Goal: Find specific page/section: Find specific page/section

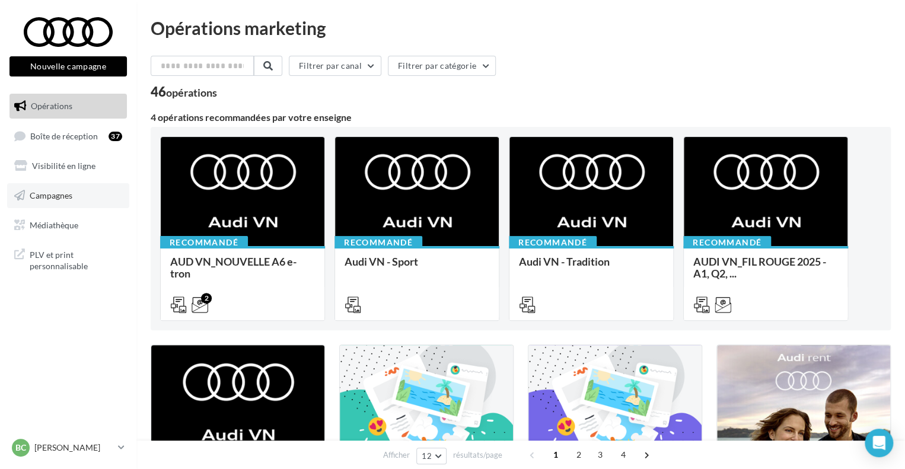
click at [63, 195] on span "Campagnes" at bounding box center [51, 195] width 43 height 10
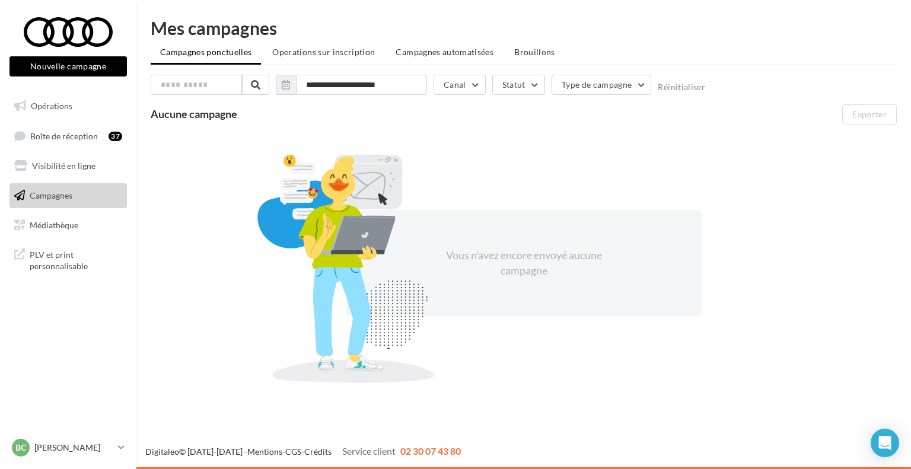
click at [62, 166] on span "Visibilité en ligne" at bounding box center [63, 166] width 63 height 10
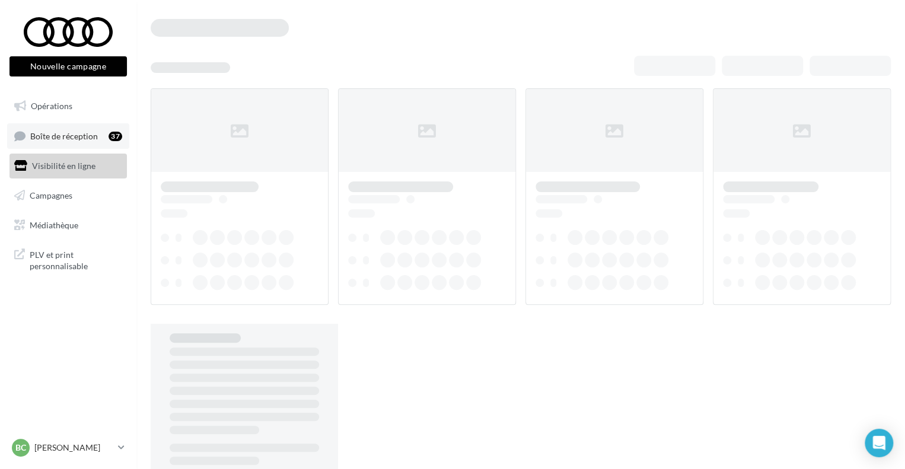
click at [85, 130] on span "Boîte de réception" at bounding box center [64, 135] width 68 height 10
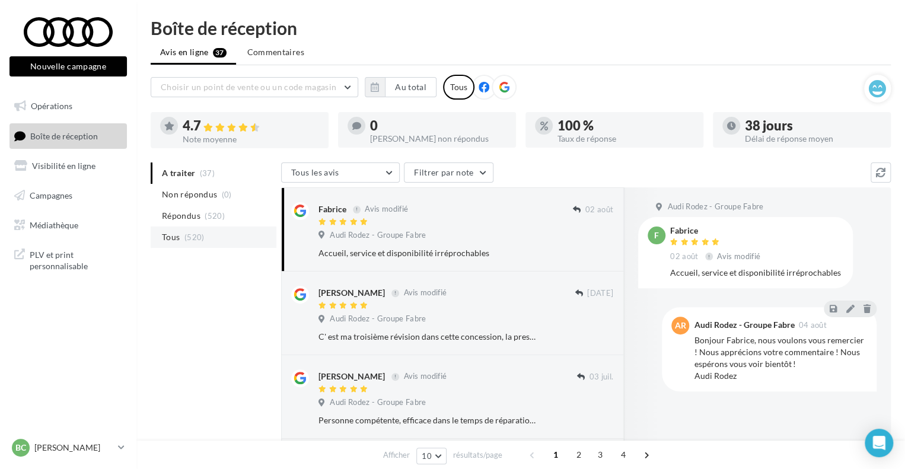
click at [234, 237] on li "Tous (520)" at bounding box center [214, 236] width 126 height 21
